Goal: Find specific page/section: Find specific page/section

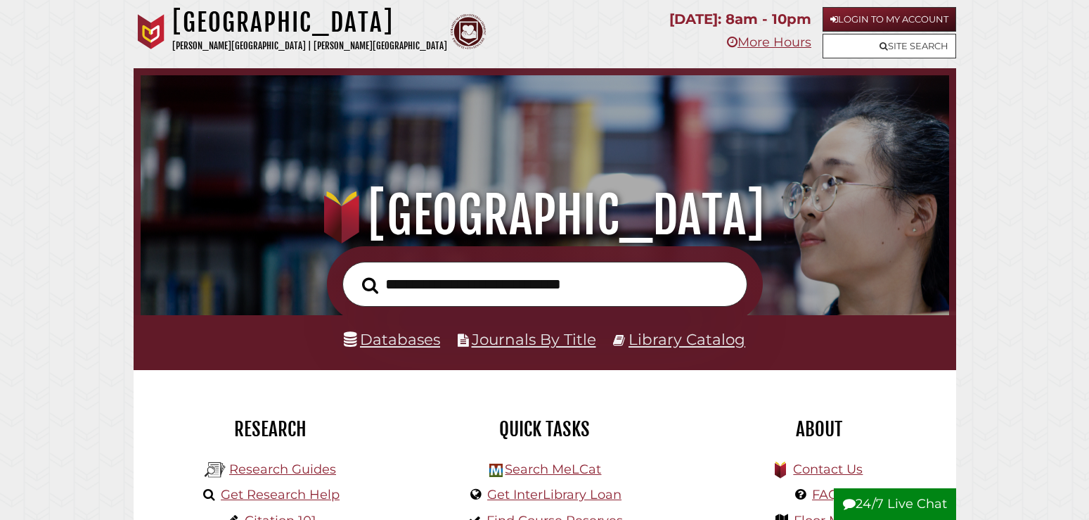
scroll to position [267, 802]
click at [555, 342] on link "Journals By Title" at bounding box center [534, 339] width 124 height 18
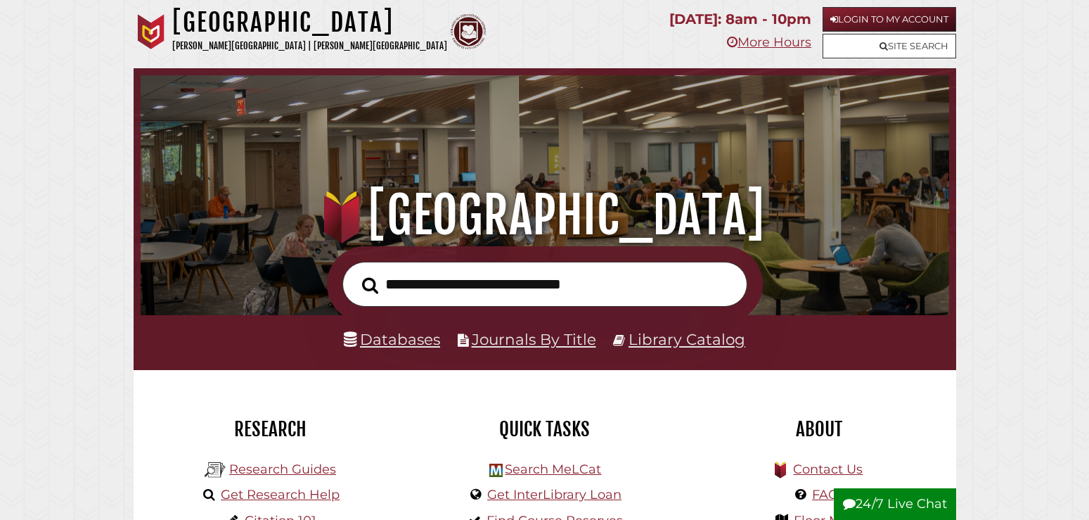
scroll to position [267, 802]
click at [405, 333] on link "Databases" at bounding box center [392, 339] width 96 height 18
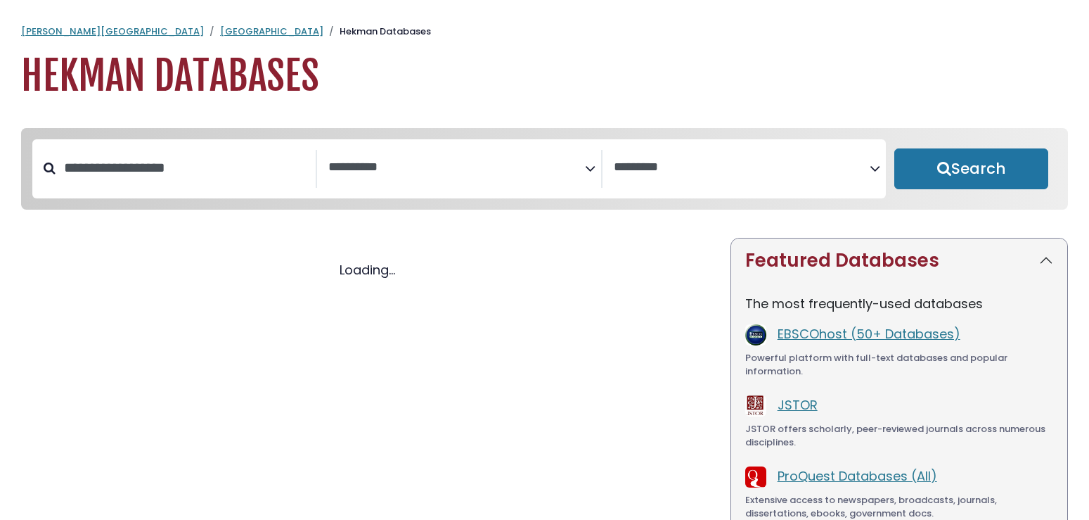
select select "Database Subject Filter"
select select "Database Vendors Filter"
select select "Database Subject Filter"
select select "Database Vendors Filter"
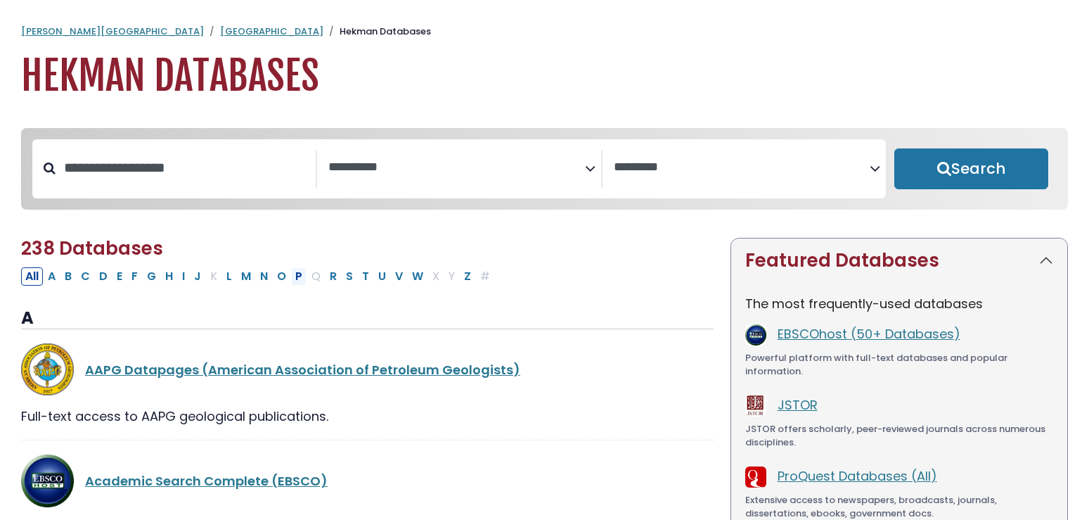
click at [293, 278] on button "P" at bounding box center [298, 276] width 15 height 18
select select "Database Subject Filter"
select select "Database Vendors Filter"
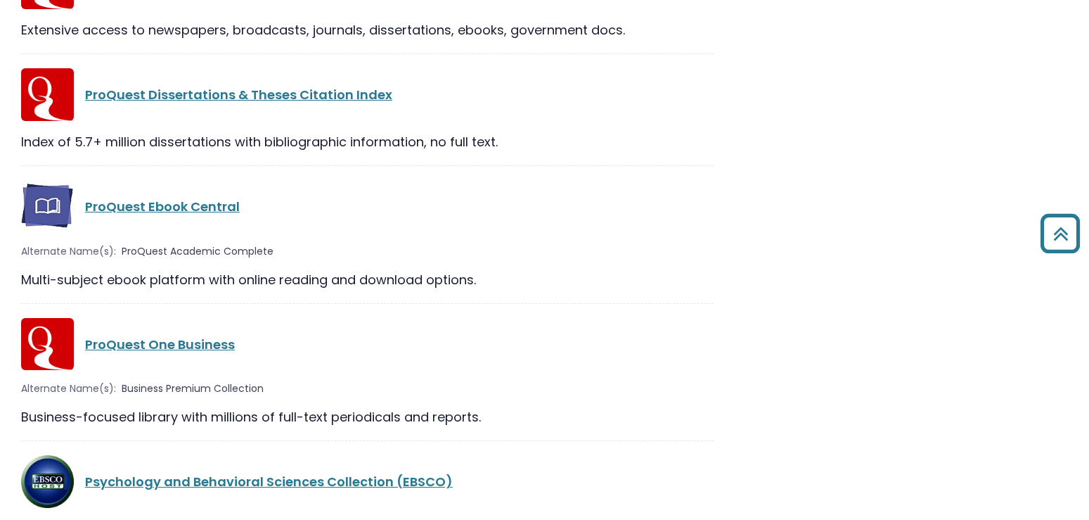
scroll to position [1937, 0]
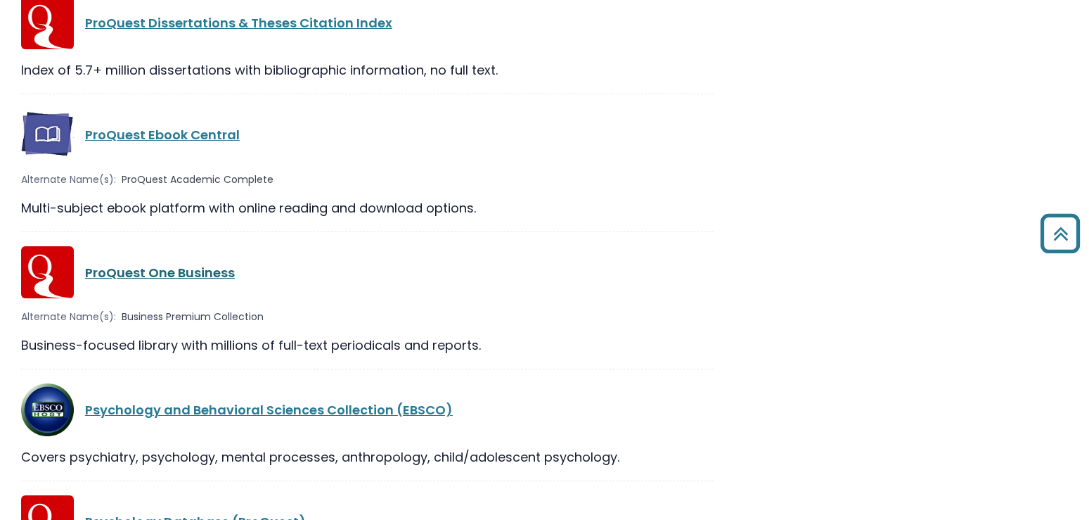
click at [215, 274] on link "ProQuest One Business" at bounding box center [160, 273] width 150 height 18
